Goal: Find specific page/section: Find specific page/section

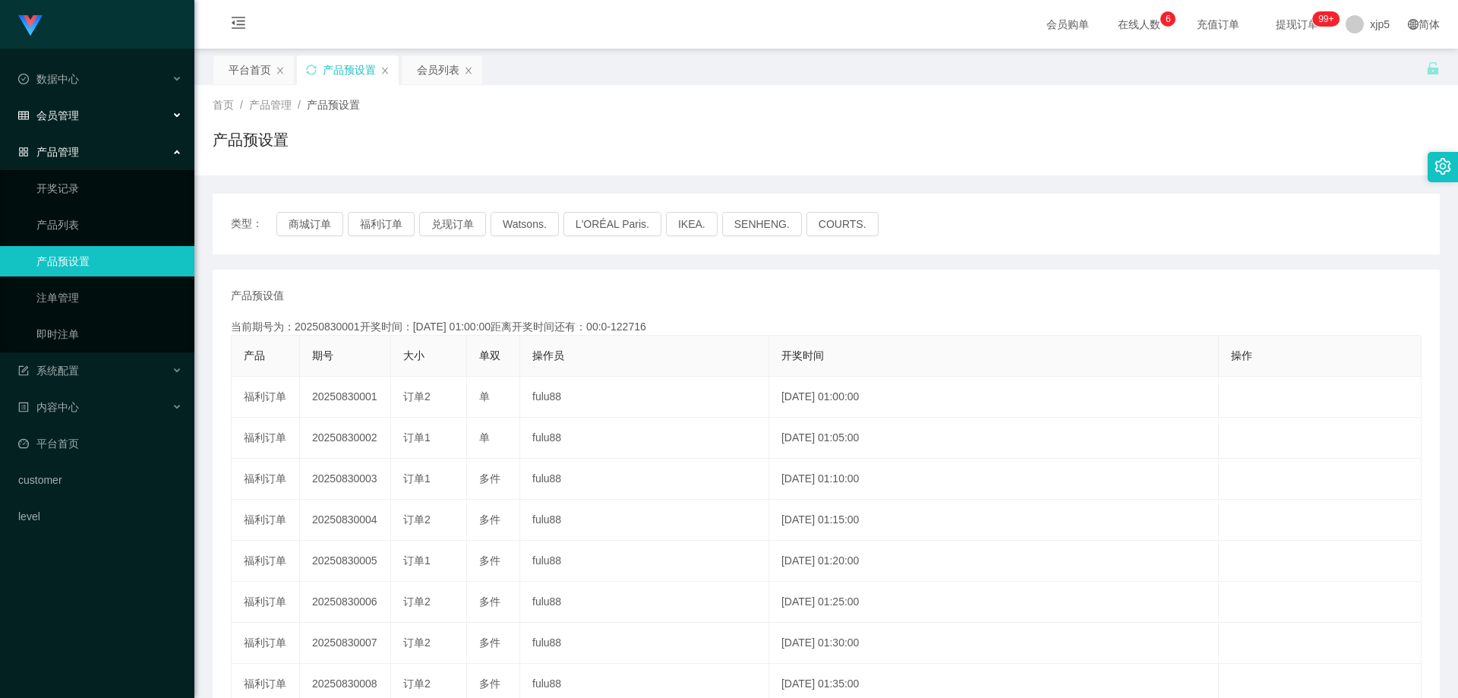
click at [69, 120] on span "会员管理" at bounding box center [48, 115] width 61 height 12
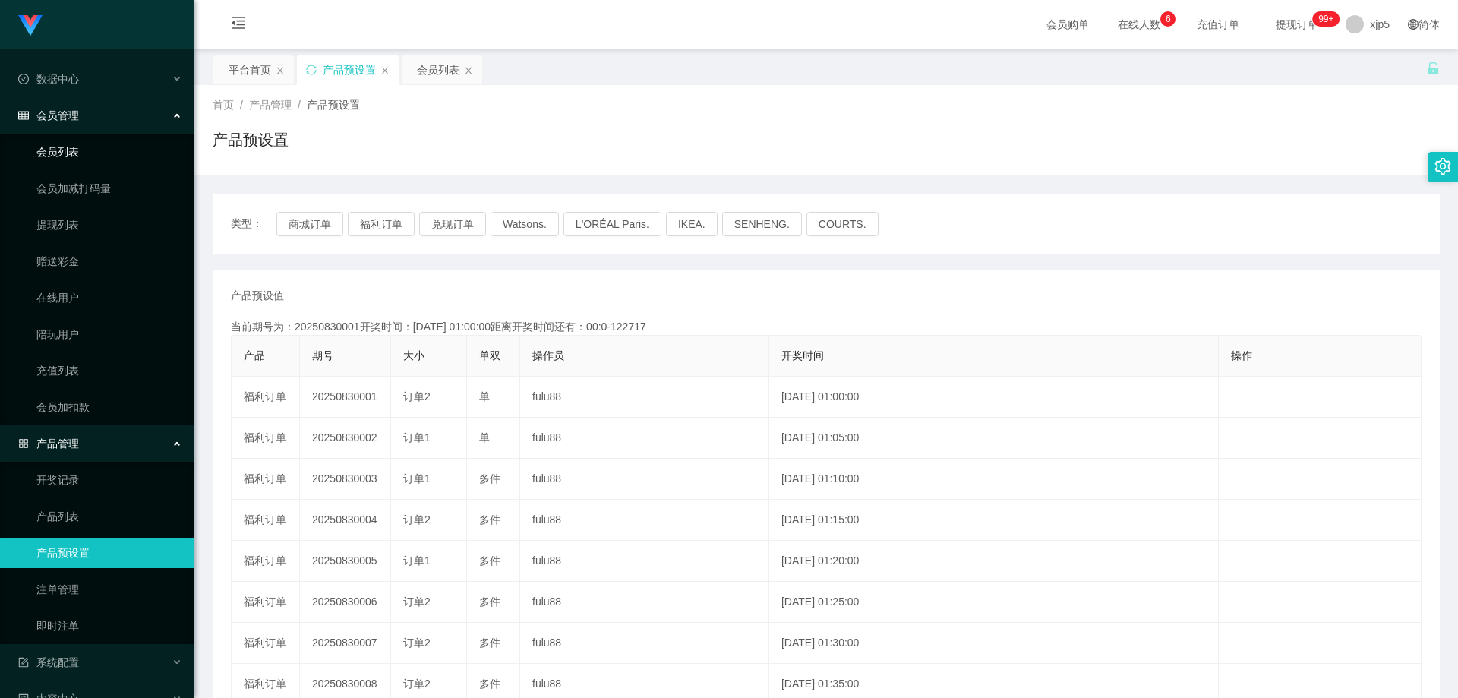
click at [78, 151] on link "会员列表" at bounding box center [109, 152] width 146 height 30
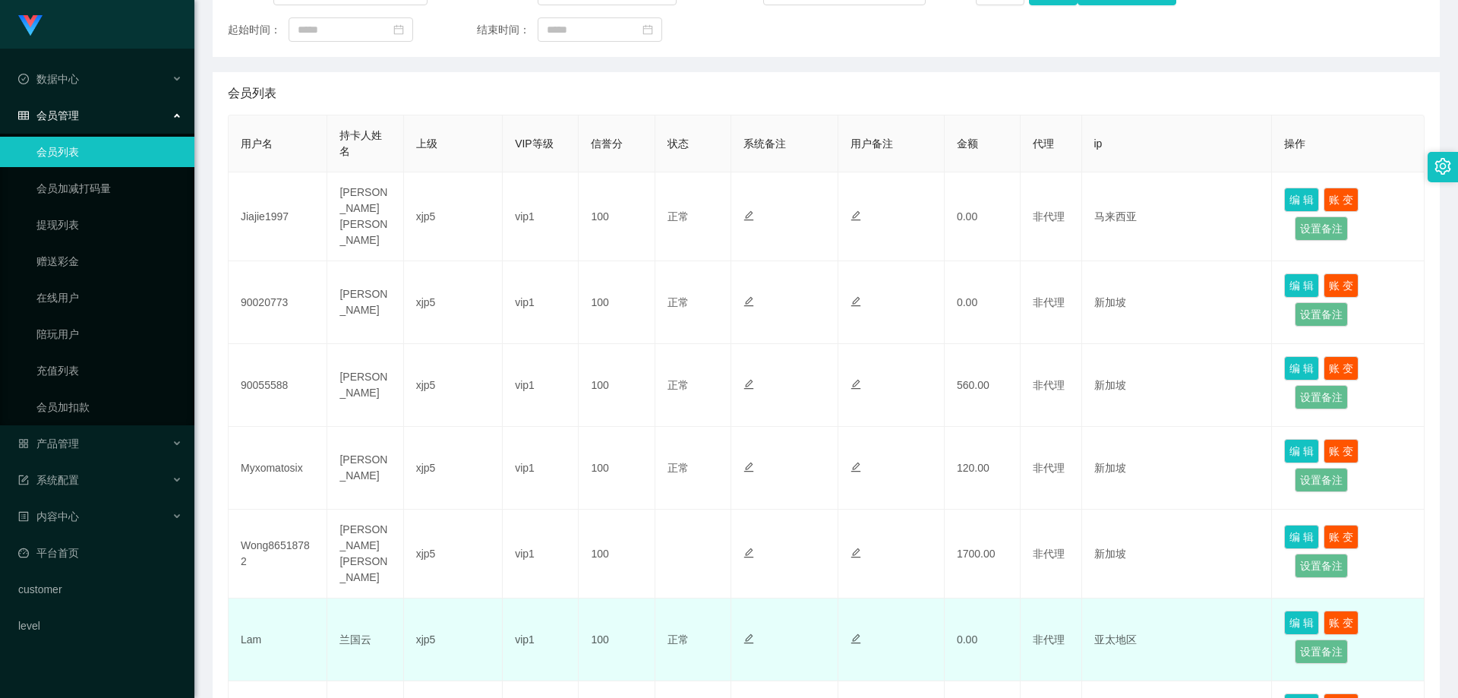
scroll to position [304, 0]
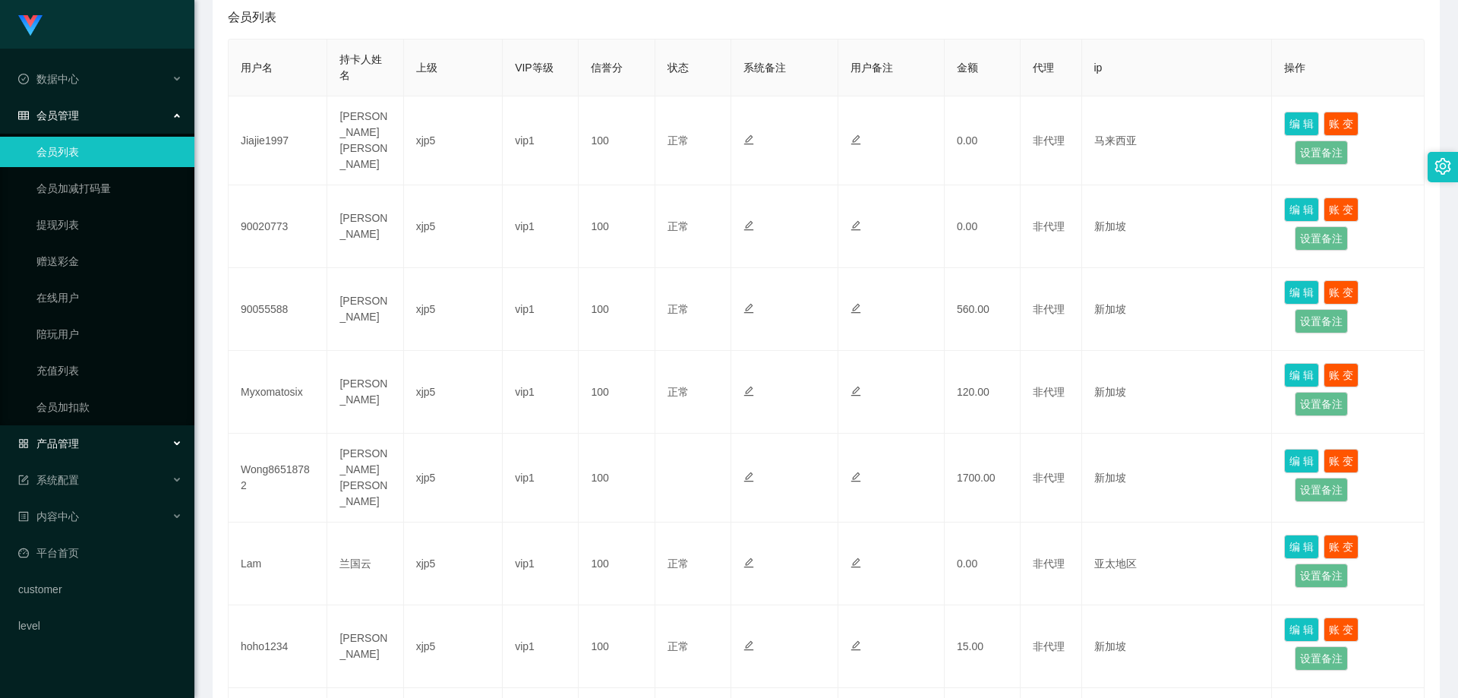
click at [121, 440] on div "产品管理" at bounding box center [97, 443] width 194 height 30
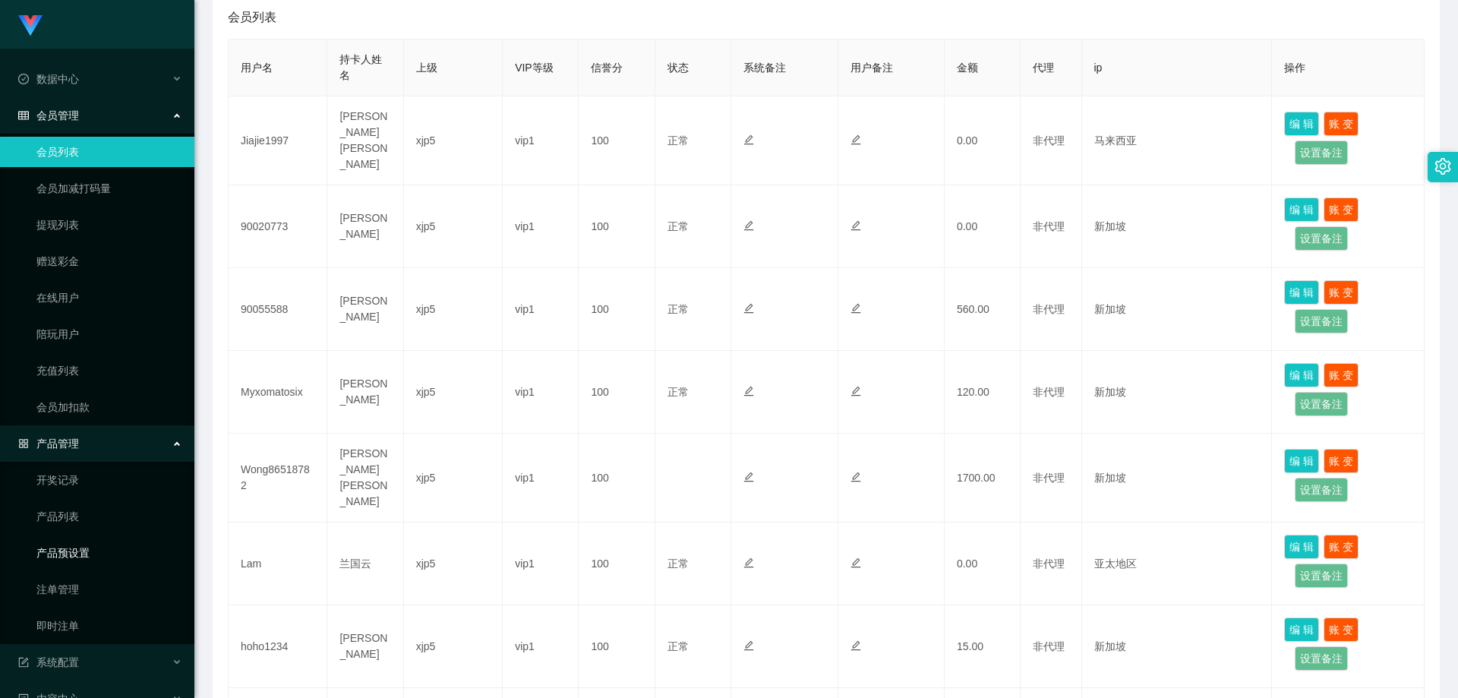
click at [101, 552] on link "产品预设置" at bounding box center [109, 552] width 146 height 30
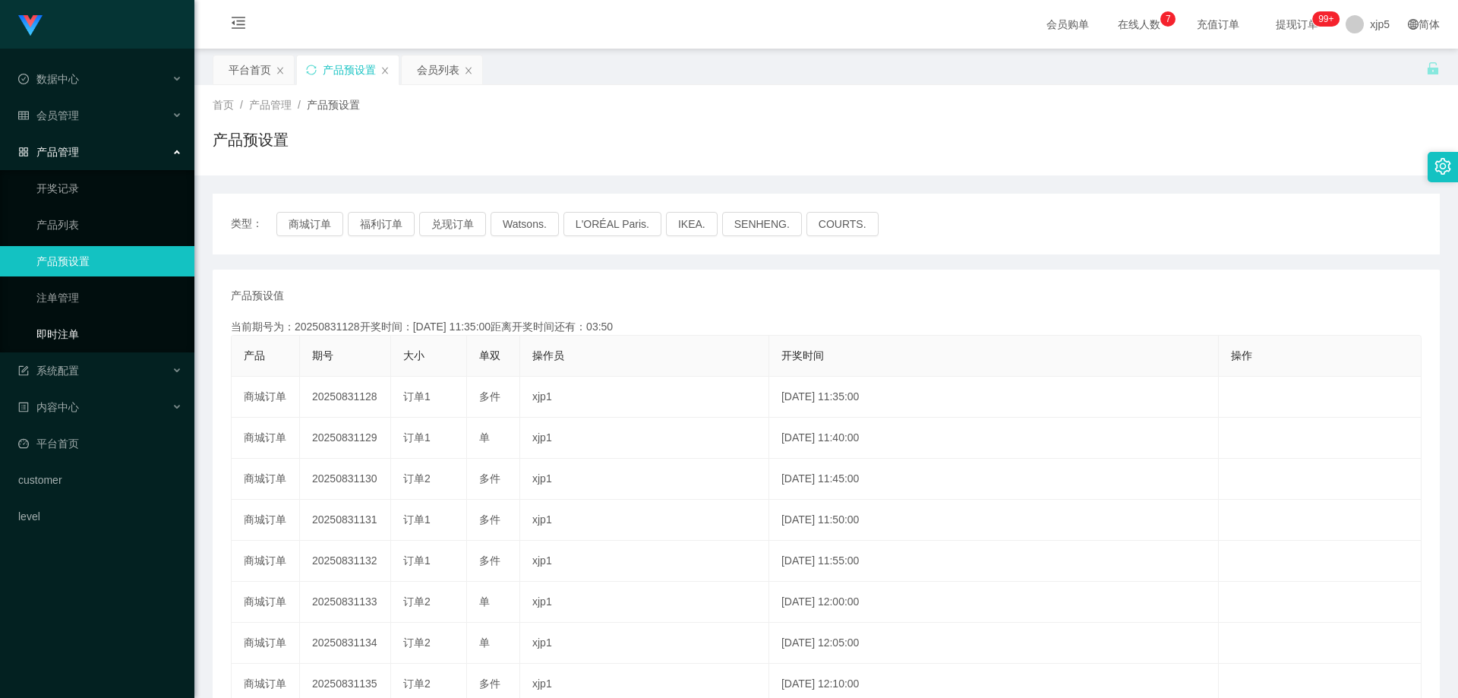
click at [87, 330] on link "即时注单" at bounding box center [109, 334] width 146 height 30
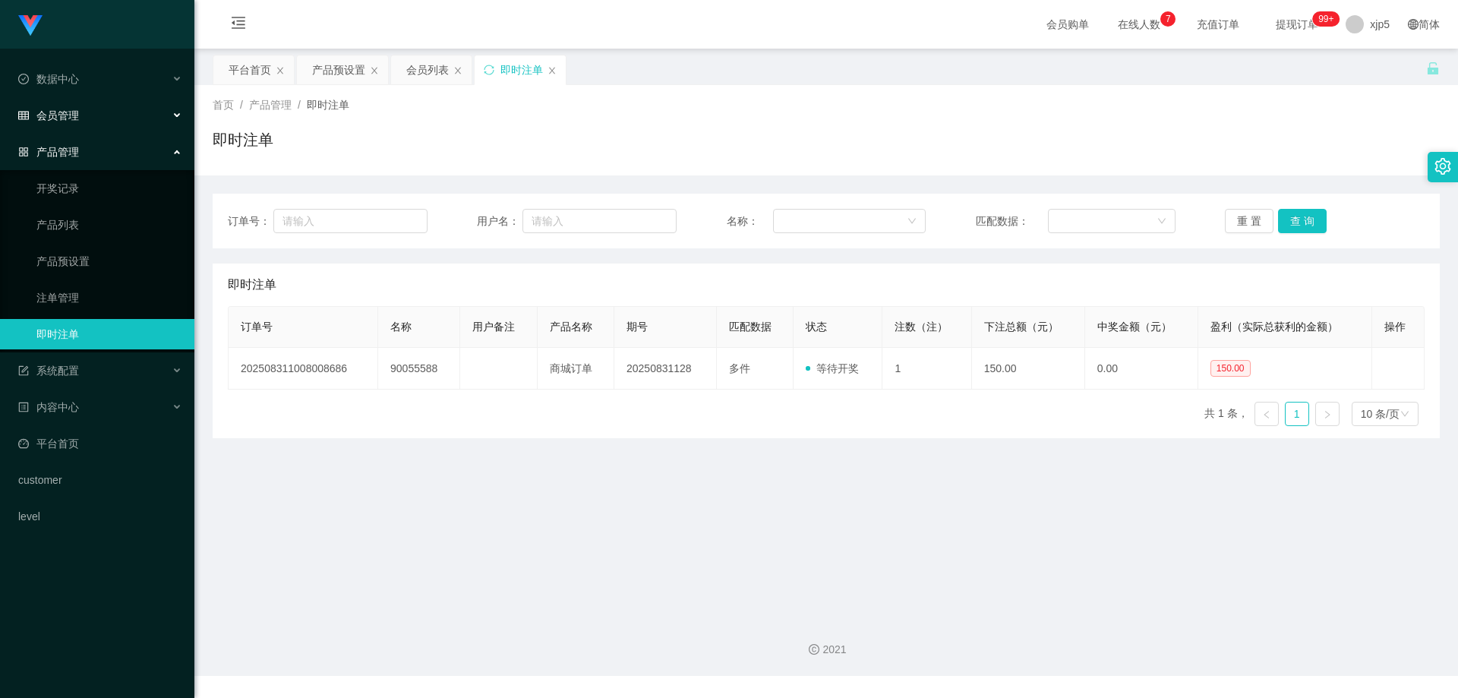
click at [69, 119] on span "会员管理" at bounding box center [48, 115] width 61 height 12
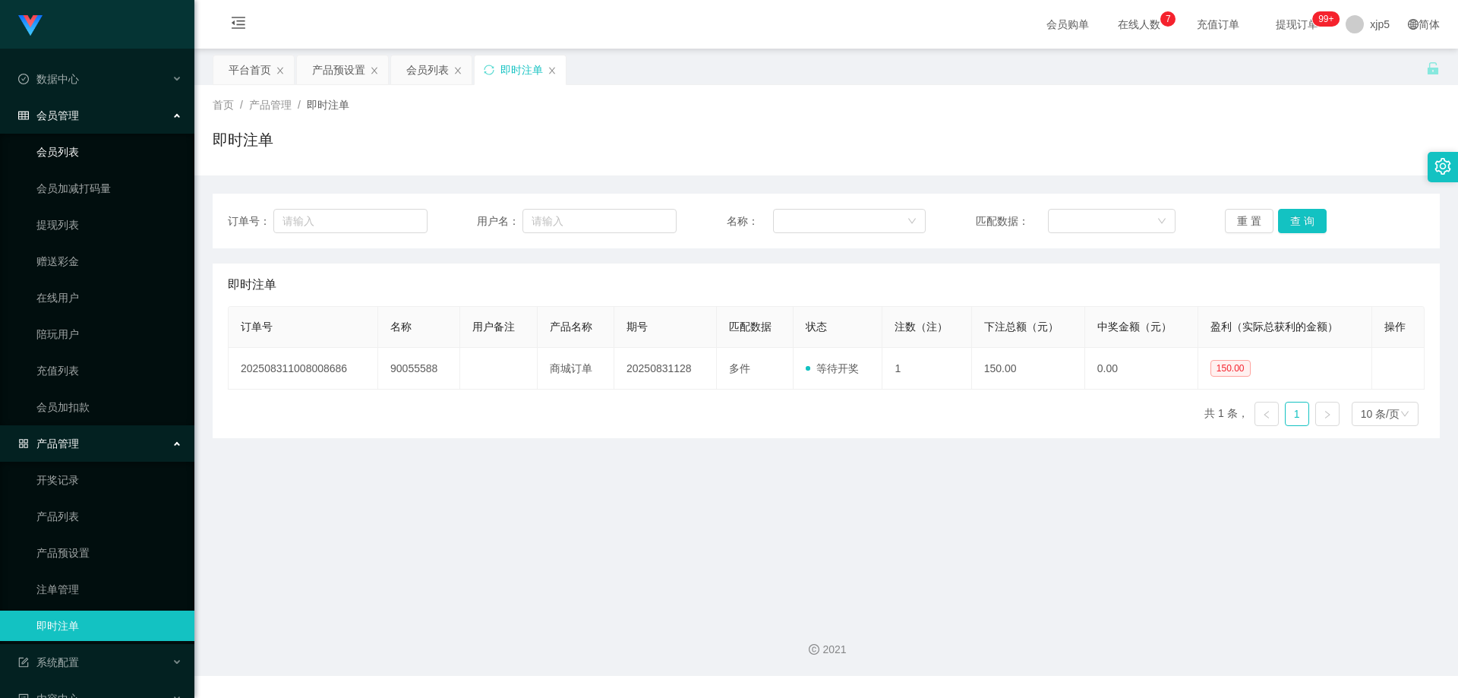
click at [81, 150] on link "会员列表" at bounding box center [109, 152] width 146 height 30
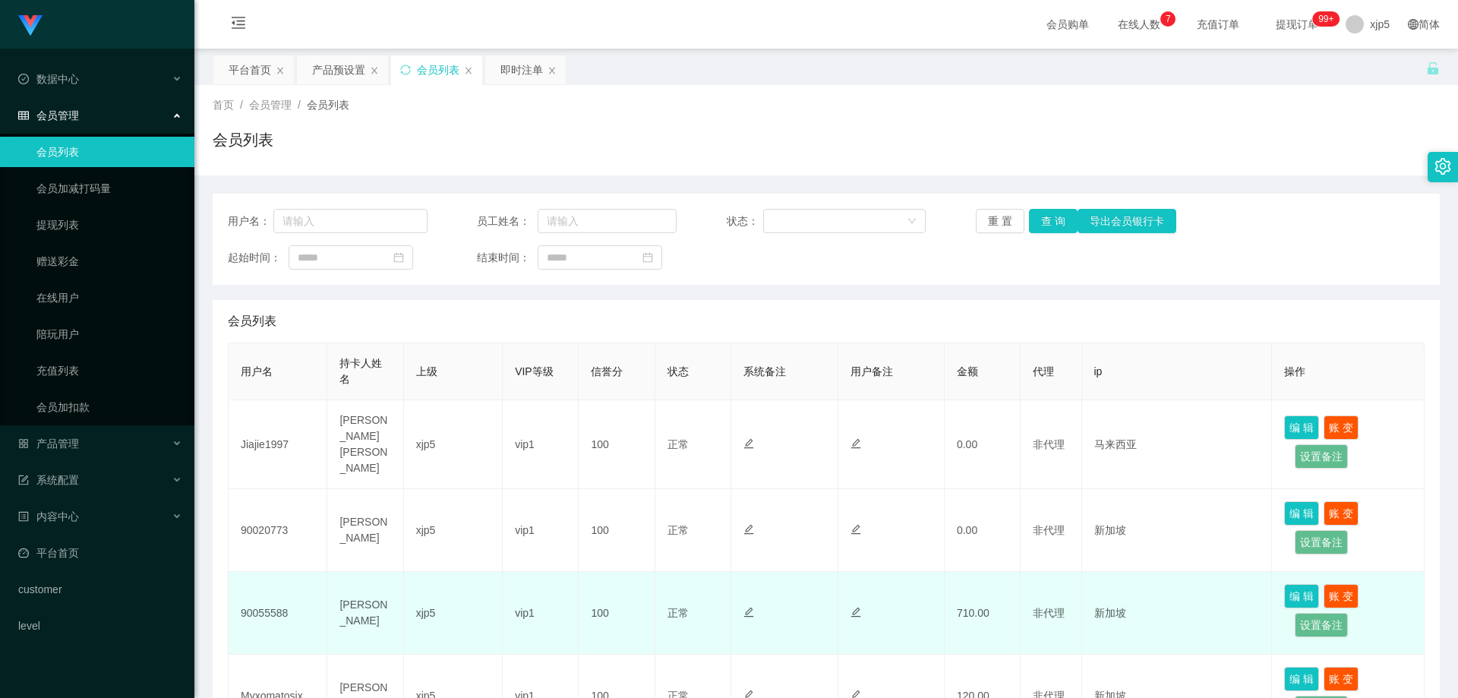
scroll to position [76, 0]
